Goal: Find specific page/section: Find specific page/section

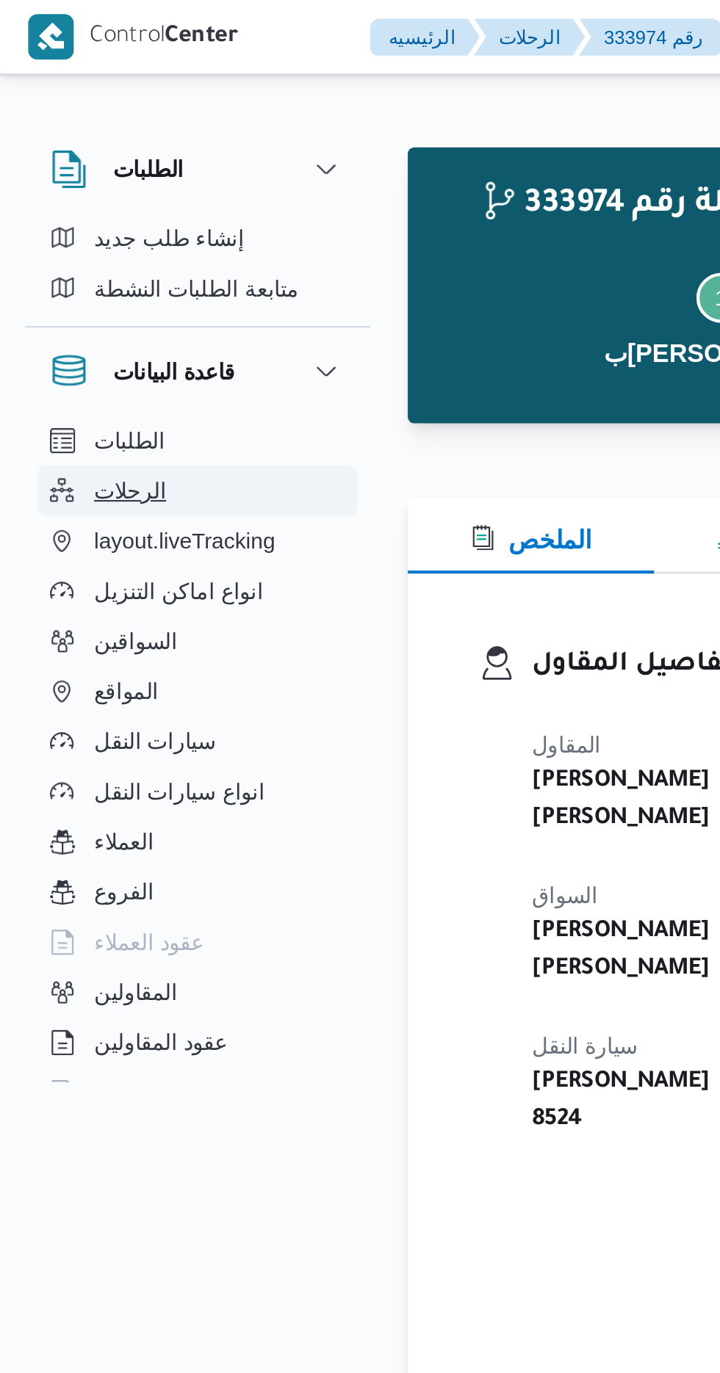
click at [65, 229] on span "الرحلات" at bounding box center [61, 230] width 34 height 18
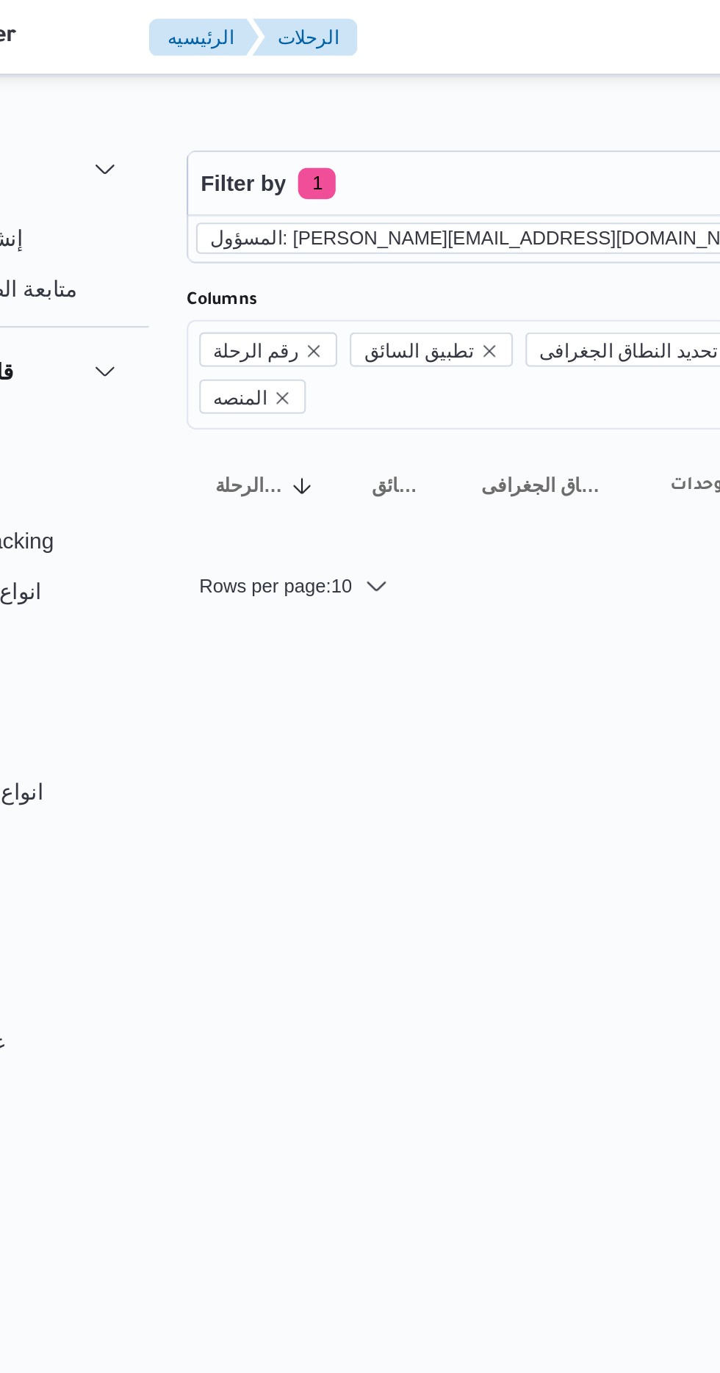
click at [467, 111] on icon "remove selected entity" at bounding box center [470, 112] width 6 height 6
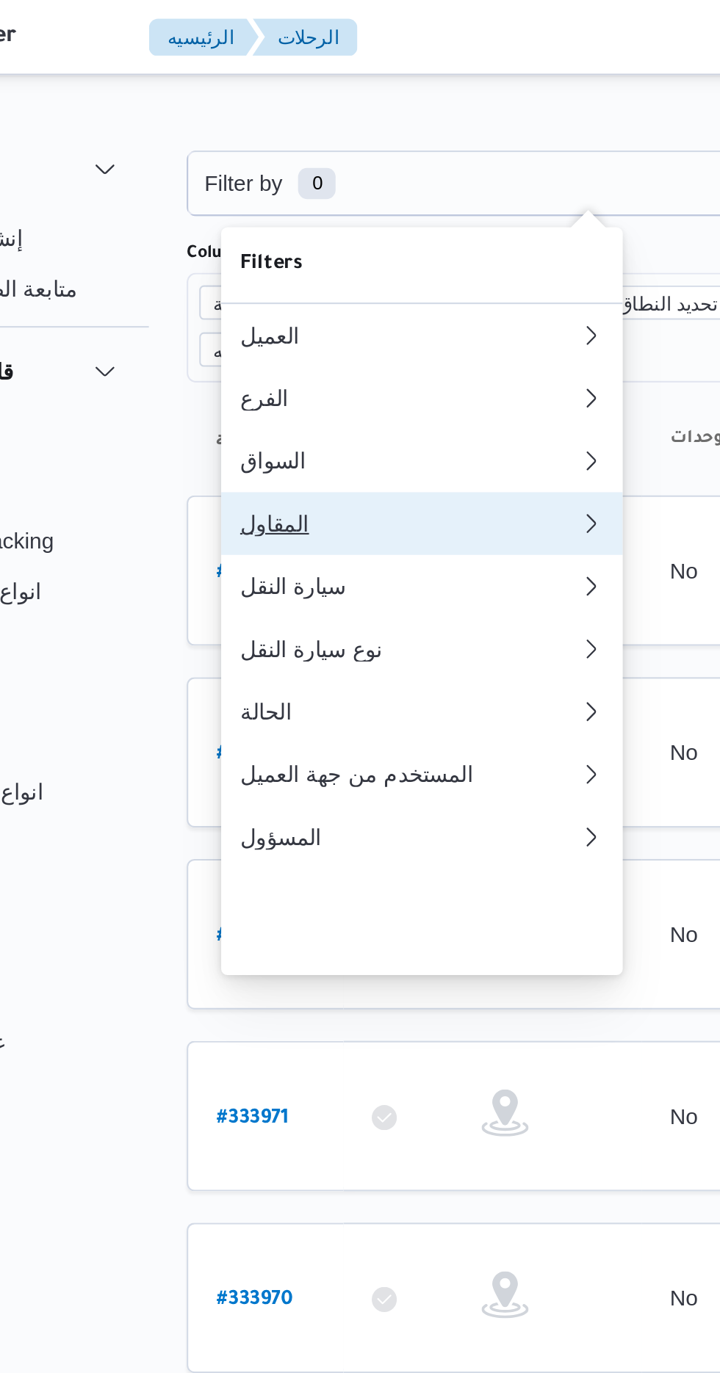
click at [277, 251] on div "المقاول" at bounding box center [295, 245] width 159 height 12
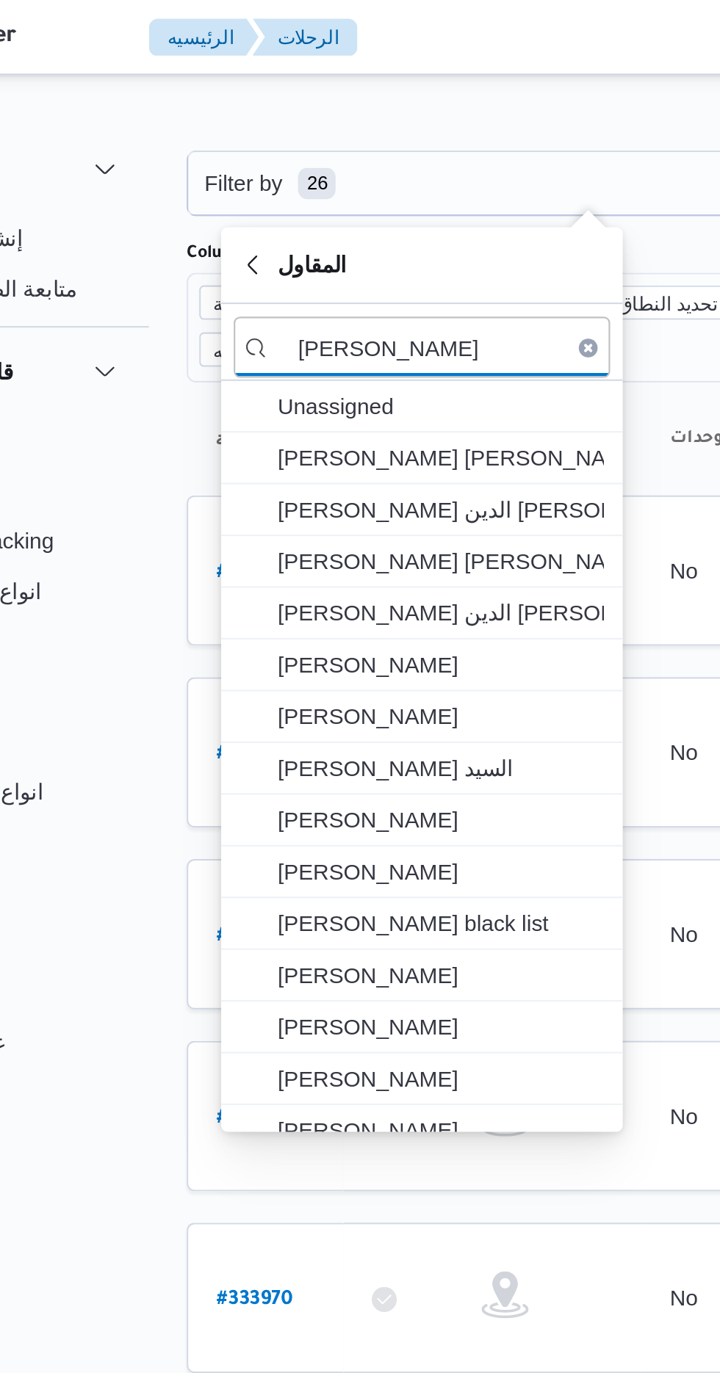
type input "[PERSON_NAME]"
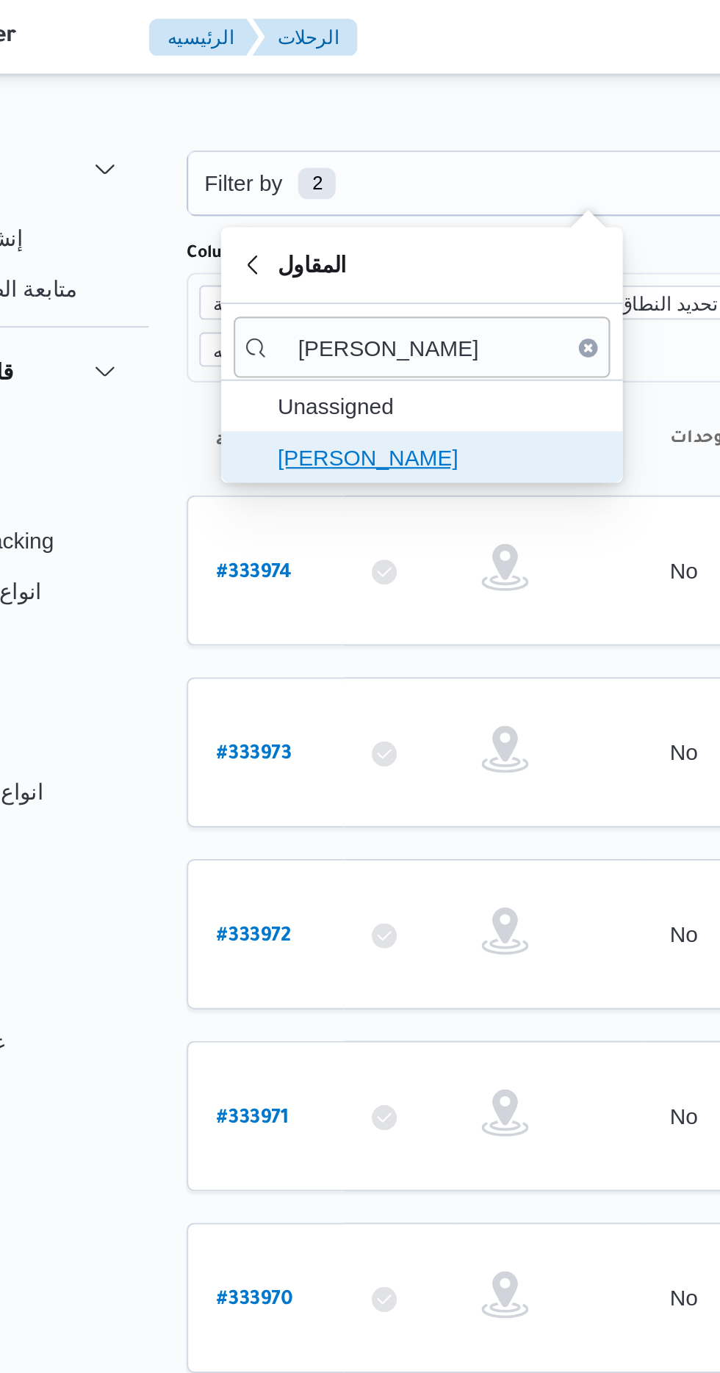
click at [338, 212] on span "[PERSON_NAME]" at bounding box center [310, 215] width 153 height 18
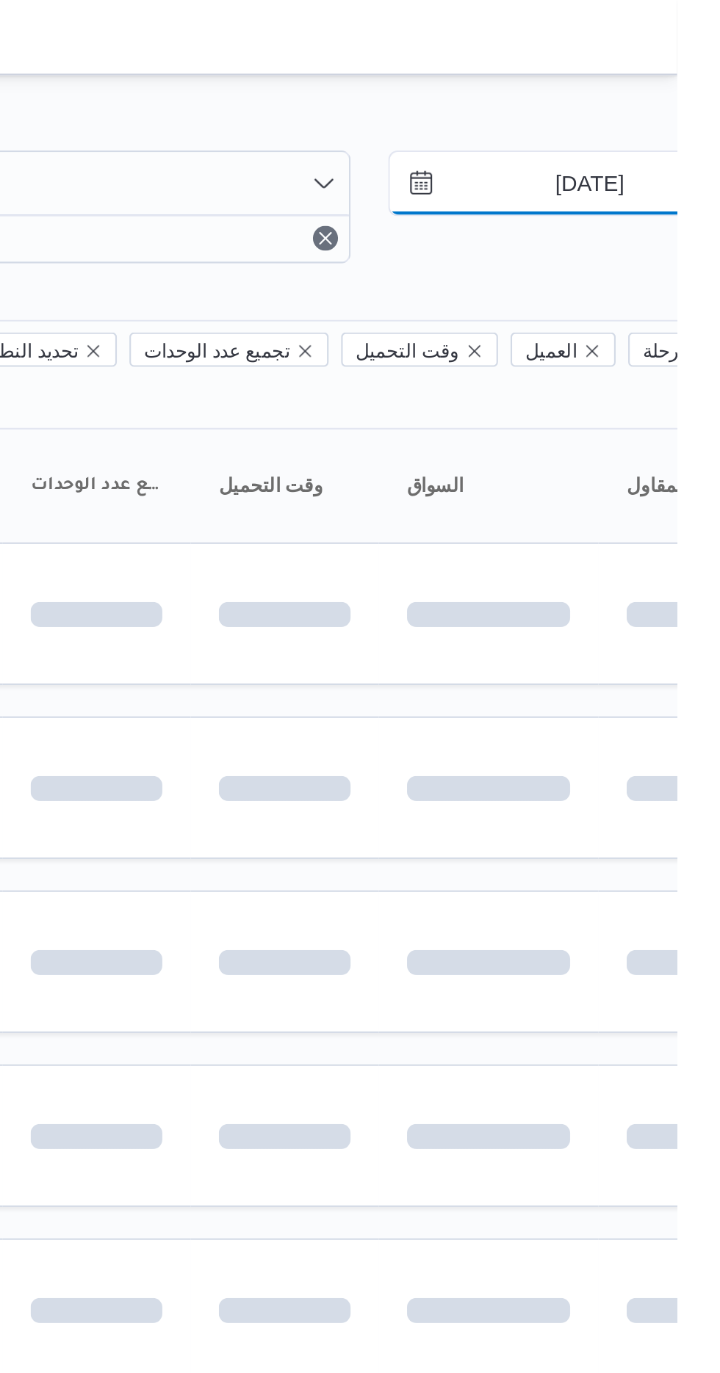
click at [666, 87] on input "[DATE]" at bounding box center [668, 85] width 167 height 29
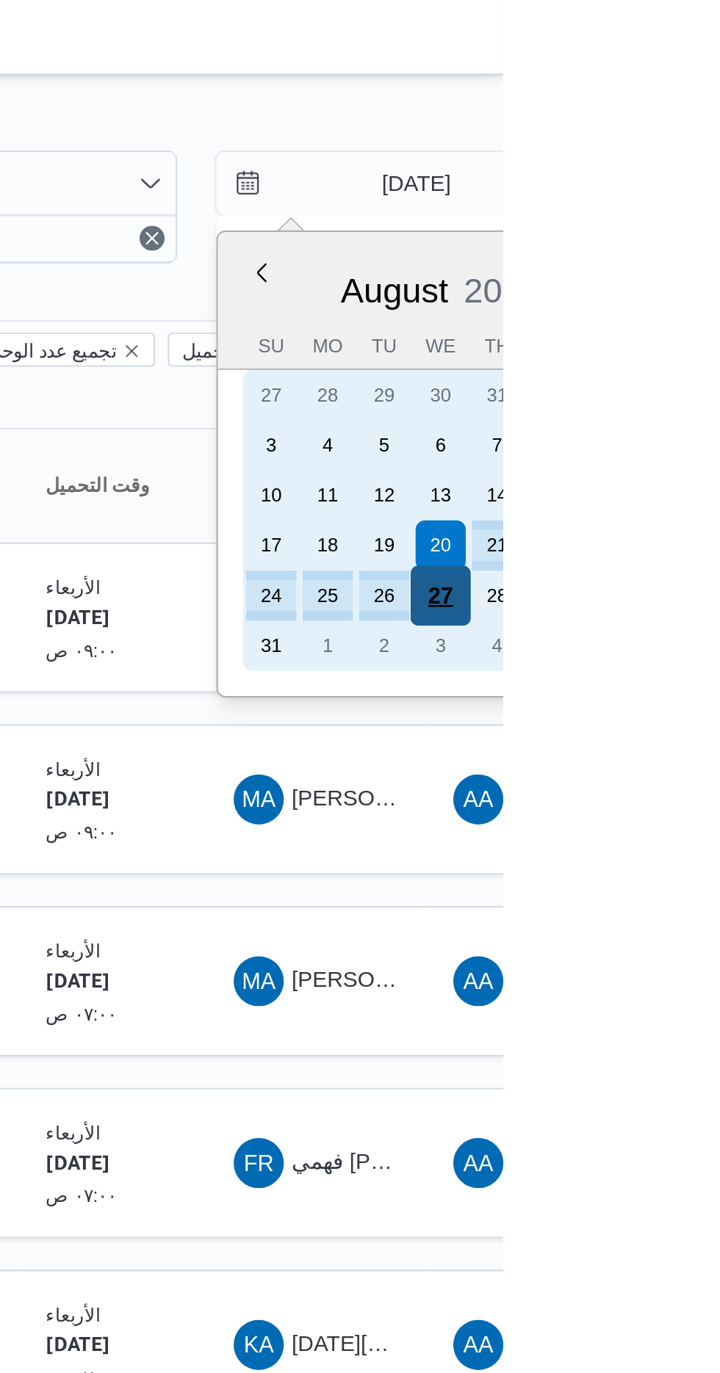
click at [688, 277] on div "27" at bounding box center [690, 279] width 28 height 28
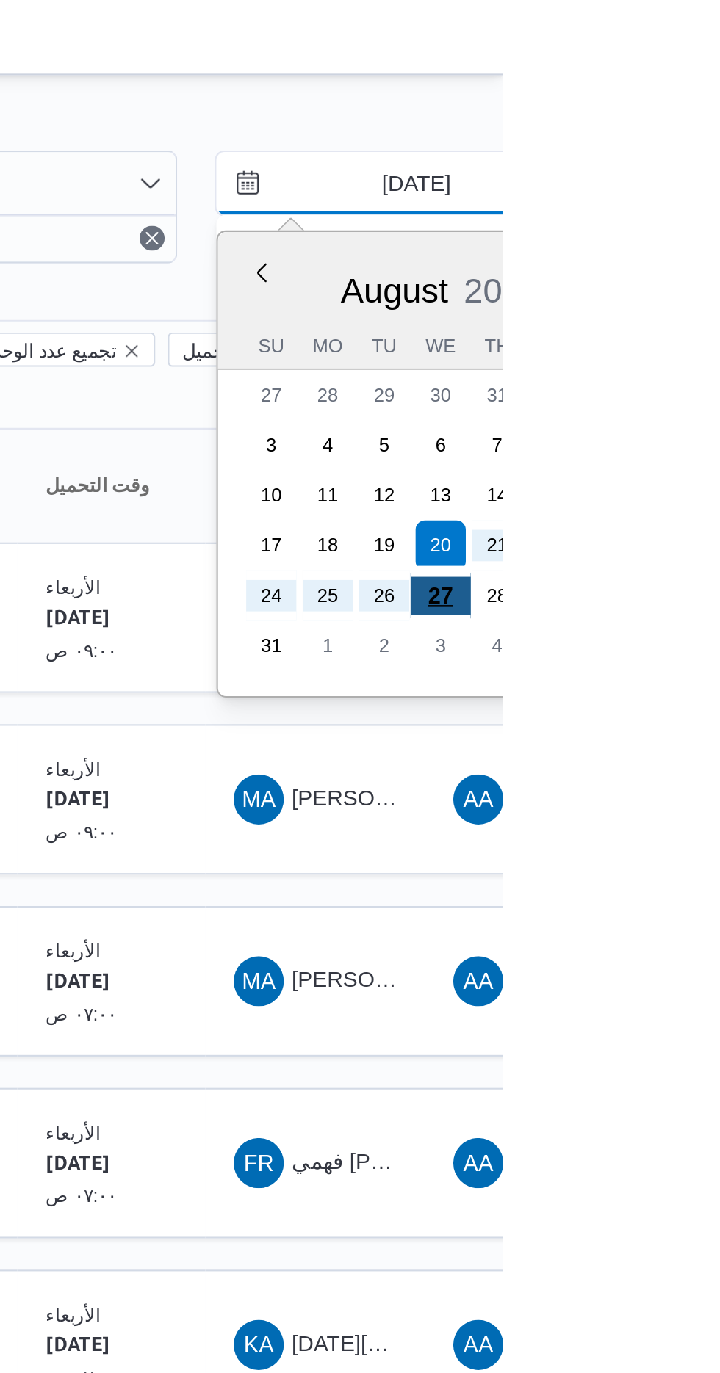
type input "[DATE]"
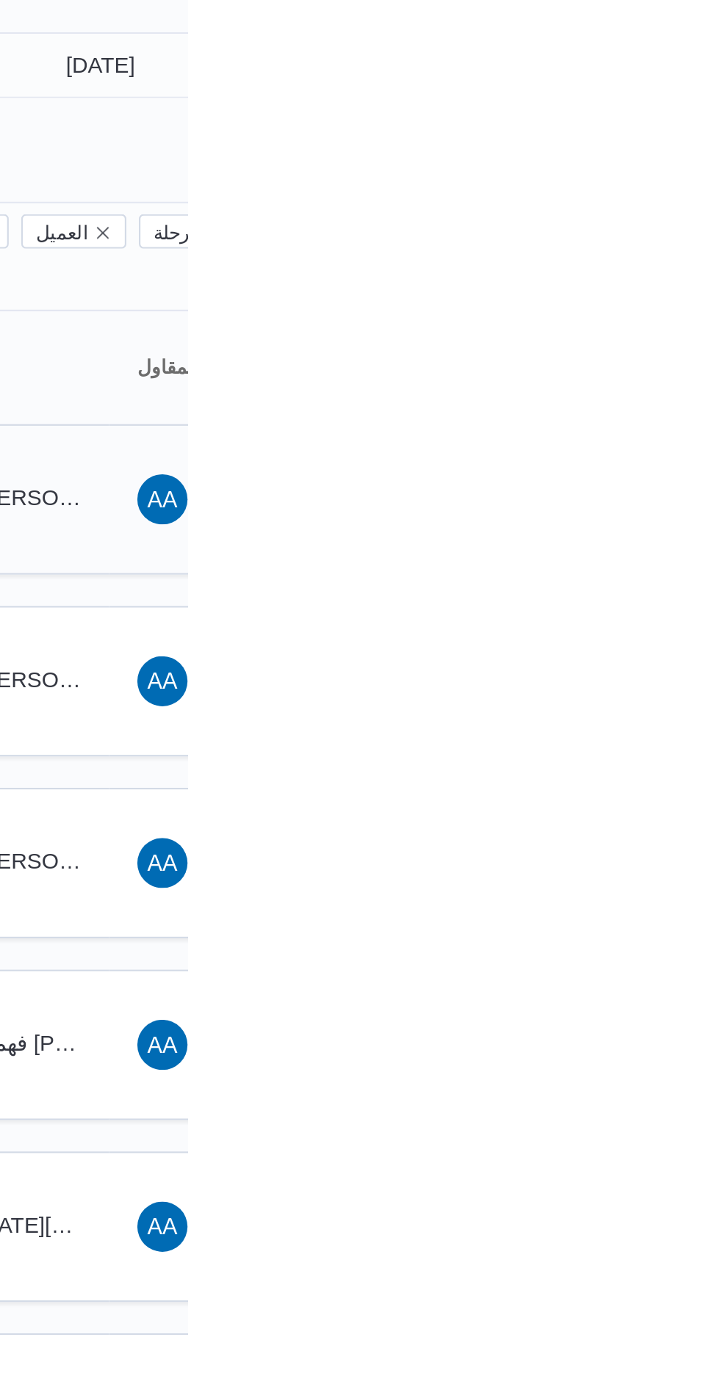
click at [719, 285] on td "المقاول AA [PERSON_NAME]" at bounding box center [734, 289] width 103 height 70
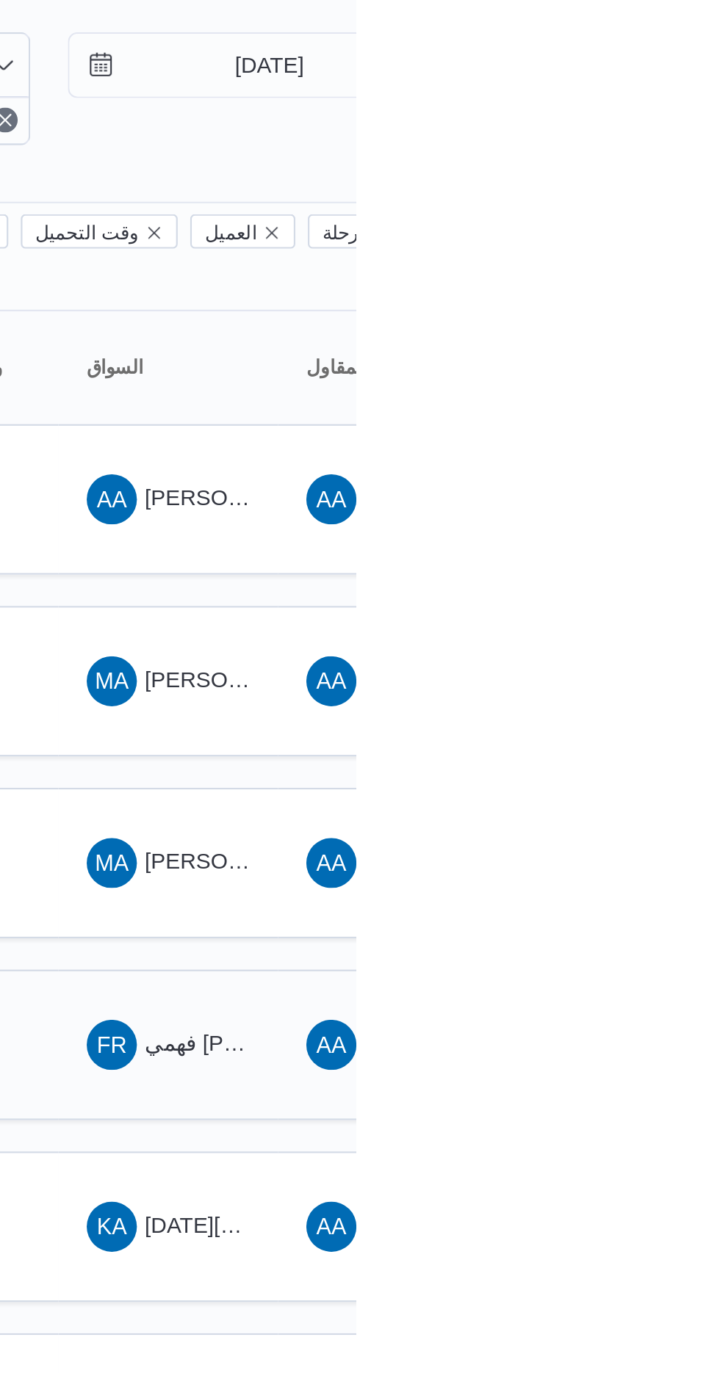
click at [636, 527] on div "FR فهمي [PERSON_NAME]" at bounding box center [631, 544] width 88 height 35
